Goal: Understand process/instructions

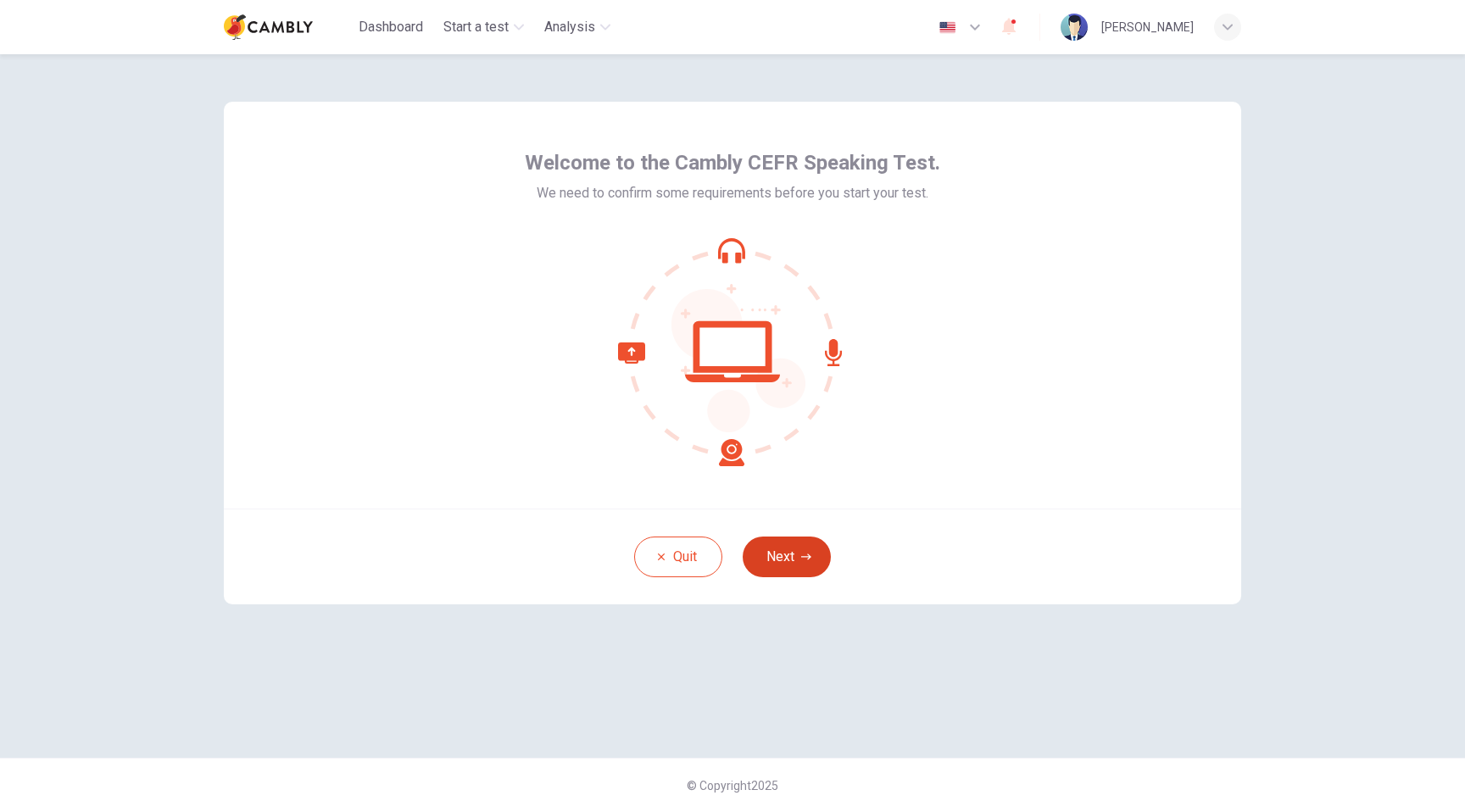
click at [785, 555] on button "Next" at bounding box center [786, 556] width 88 height 41
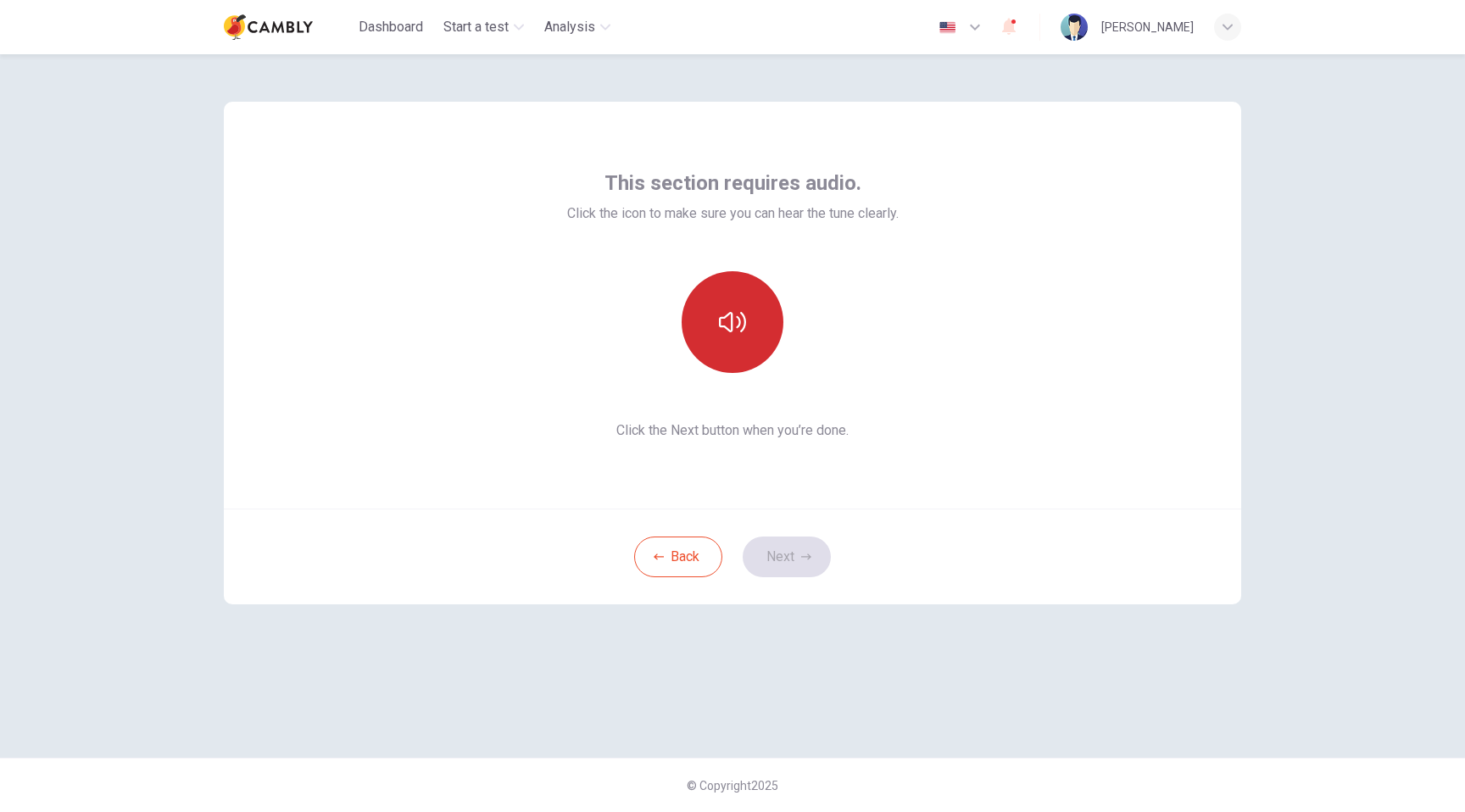
click at [756, 330] on button "button" at bounding box center [732, 322] width 102 height 102
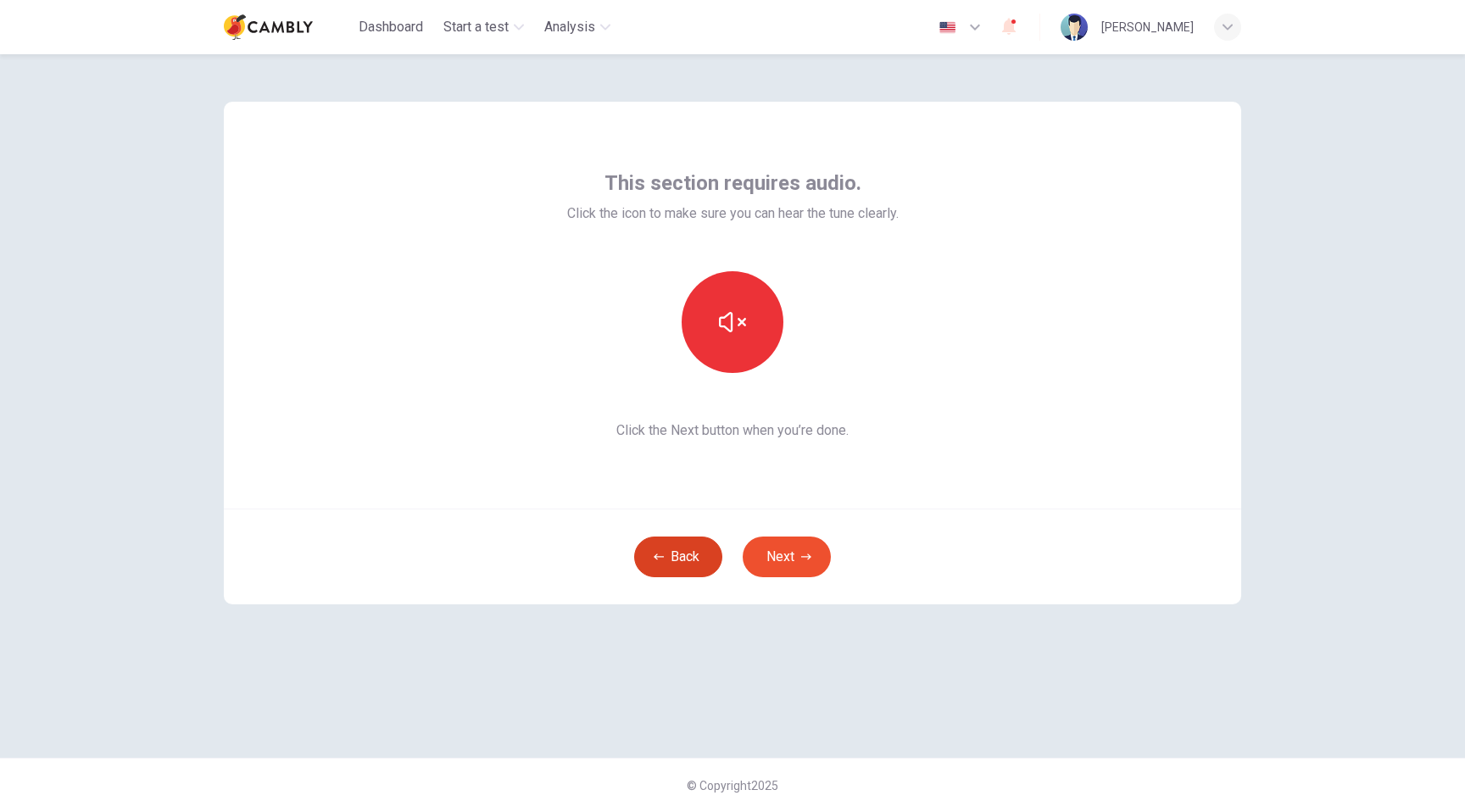
click at [693, 552] on button "Back" at bounding box center [678, 556] width 88 height 41
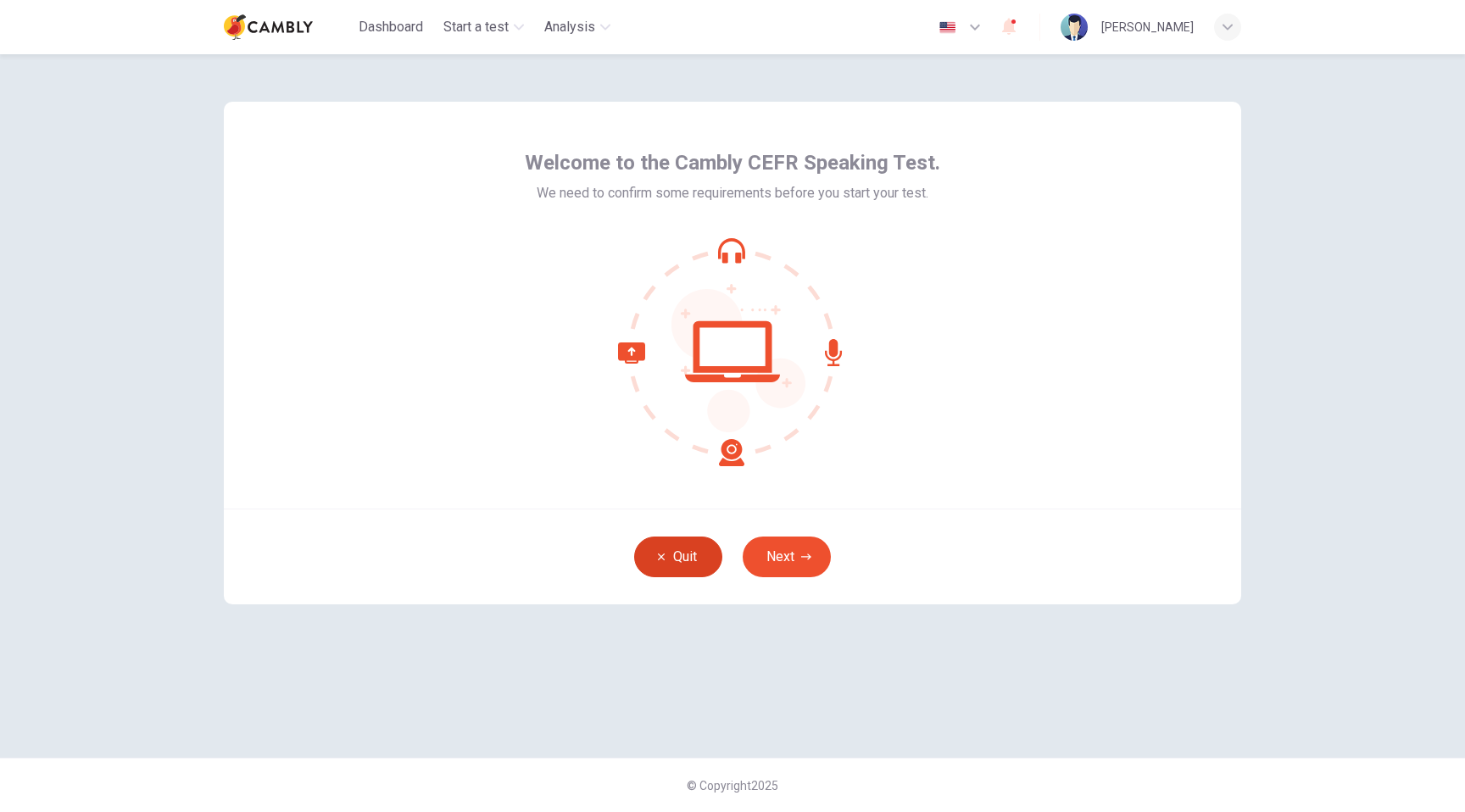
click at [693, 552] on button "Quit" at bounding box center [678, 556] width 88 height 41
